Goal: Task Accomplishment & Management: Manage account settings

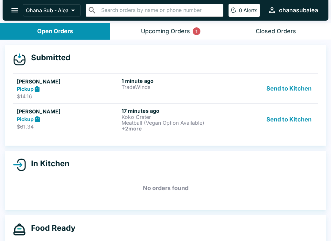
click at [292, 88] on button "Send to Kitchen" at bounding box center [288, 89] width 50 height 22
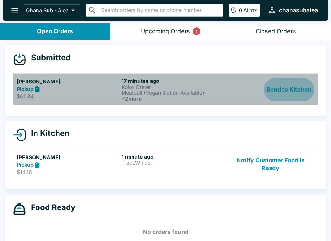
click at [292, 88] on button "Send to Kitchen" at bounding box center [288, 90] width 50 height 24
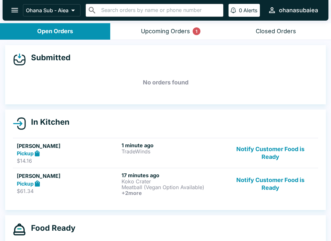
click at [268, 151] on button "Notify Customer Food is Ready" at bounding box center [269, 153] width 87 height 22
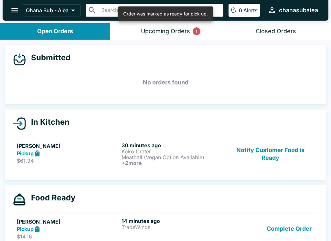
click at [262, 157] on button "Notify Customer Food is Ready" at bounding box center [269, 154] width 87 height 24
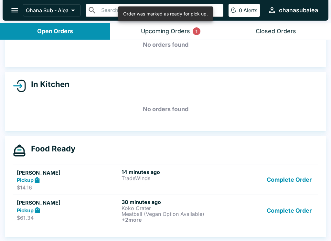
scroll to position [38, 0]
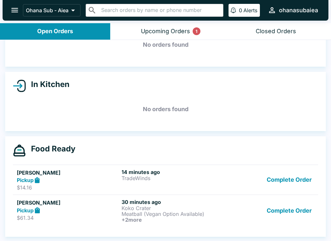
click at [182, 30] on div "Upcoming Orders 1" at bounding box center [165, 31] width 49 height 7
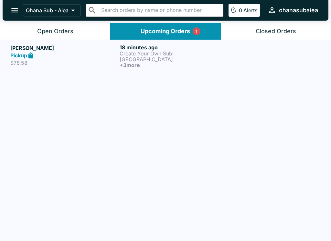
click at [36, 32] on button "Open Orders" at bounding box center [55, 31] width 110 height 16
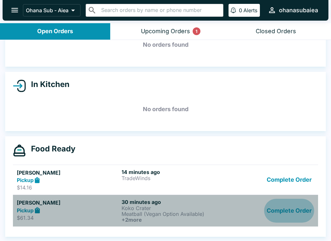
click at [288, 215] on button "Complete Order" at bounding box center [289, 211] width 50 height 24
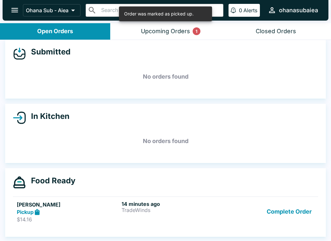
scroll to position [6, 0]
click at [169, 33] on div "Upcoming Orders 1" at bounding box center [165, 31] width 49 height 7
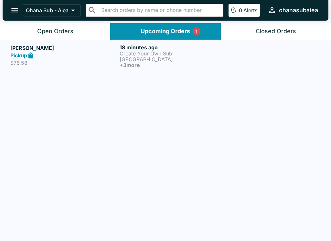
click at [36, 65] on p "$76.58" at bounding box center [63, 63] width 107 height 6
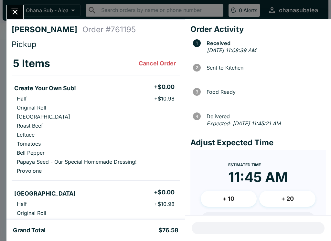
click at [15, 18] on button "Close" at bounding box center [15, 12] width 16 height 14
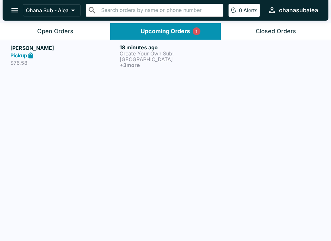
click at [75, 60] on p "$76.58" at bounding box center [63, 63] width 107 height 6
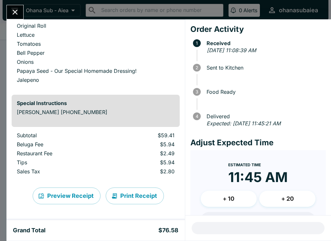
scroll to position [450, 0]
click at [135, 195] on button "Print Receipt" at bounding box center [135, 196] width 58 height 17
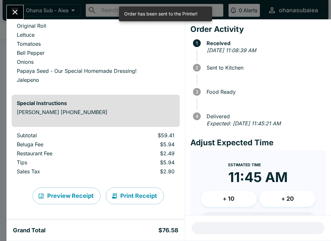
click at [13, 16] on icon "Close" at bounding box center [15, 12] width 9 height 9
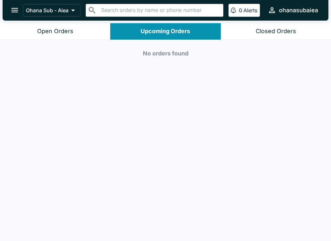
click at [62, 26] on button "Open Orders" at bounding box center [55, 31] width 110 height 16
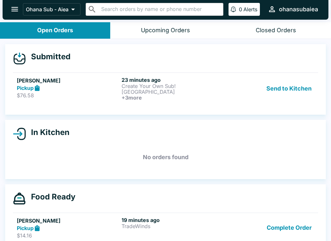
click at [276, 80] on button "Send to Kitchen" at bounding box center [288, 89] width 50 height 24
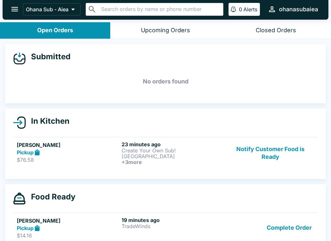
click at [256, 157] on button "Notify Customer Food is Ready" at bounding box center [269, 153] width 87 height 24
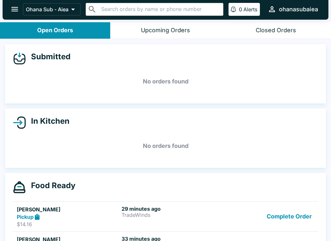
click at [299, 213] on button "Complete Order" at bounding box center [289, 217] width 50 height 22
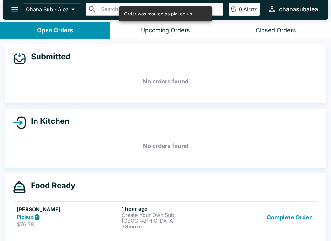
click at [296, 216] on button "Complete Order" at bounding box center [289, 218] width 50 height 24
